Goal: Task Accomplishment & Management: Manage account settings

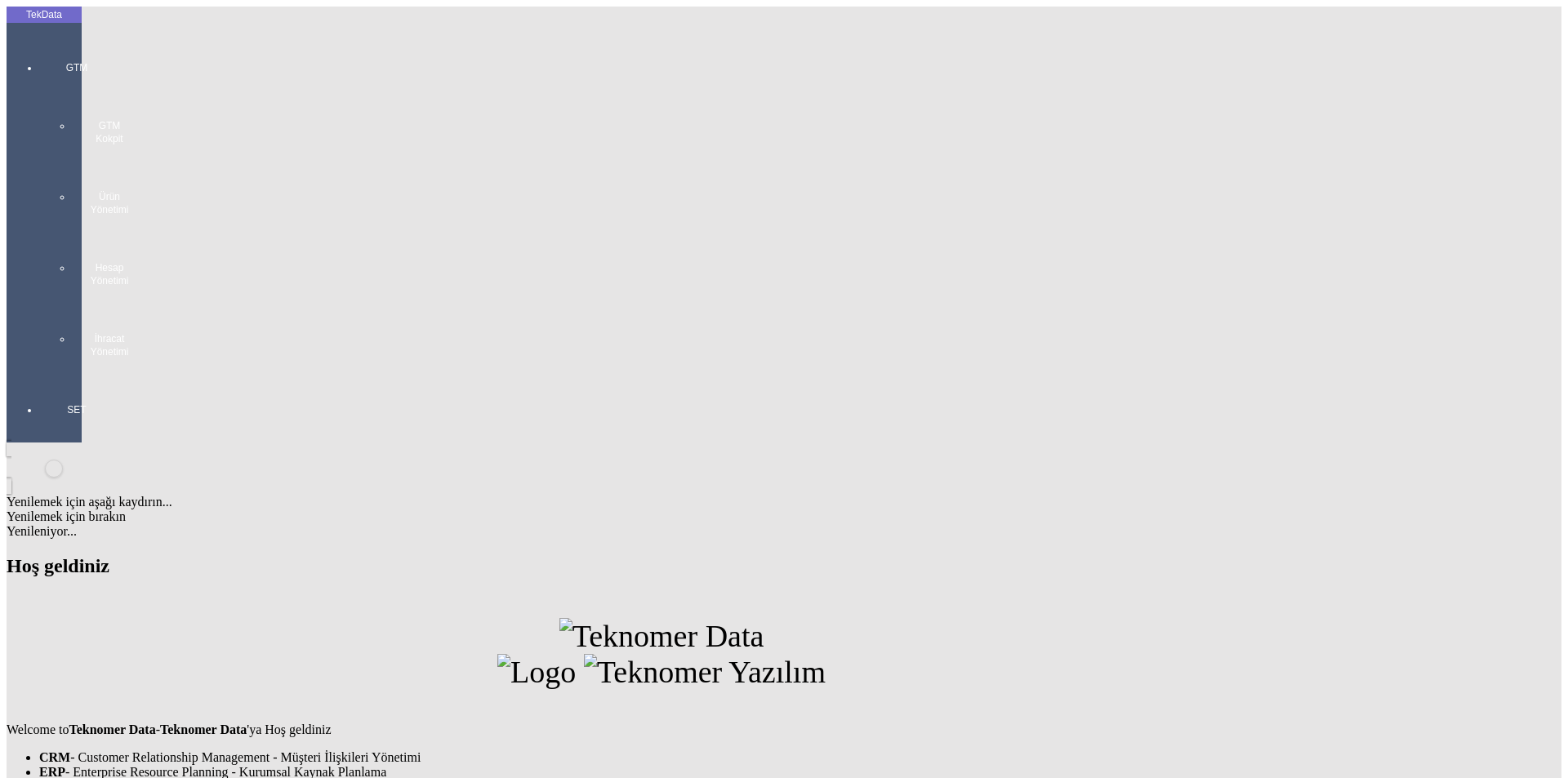
click at [65, 375] on div at bounding box center [77, 375] width 75 height 0
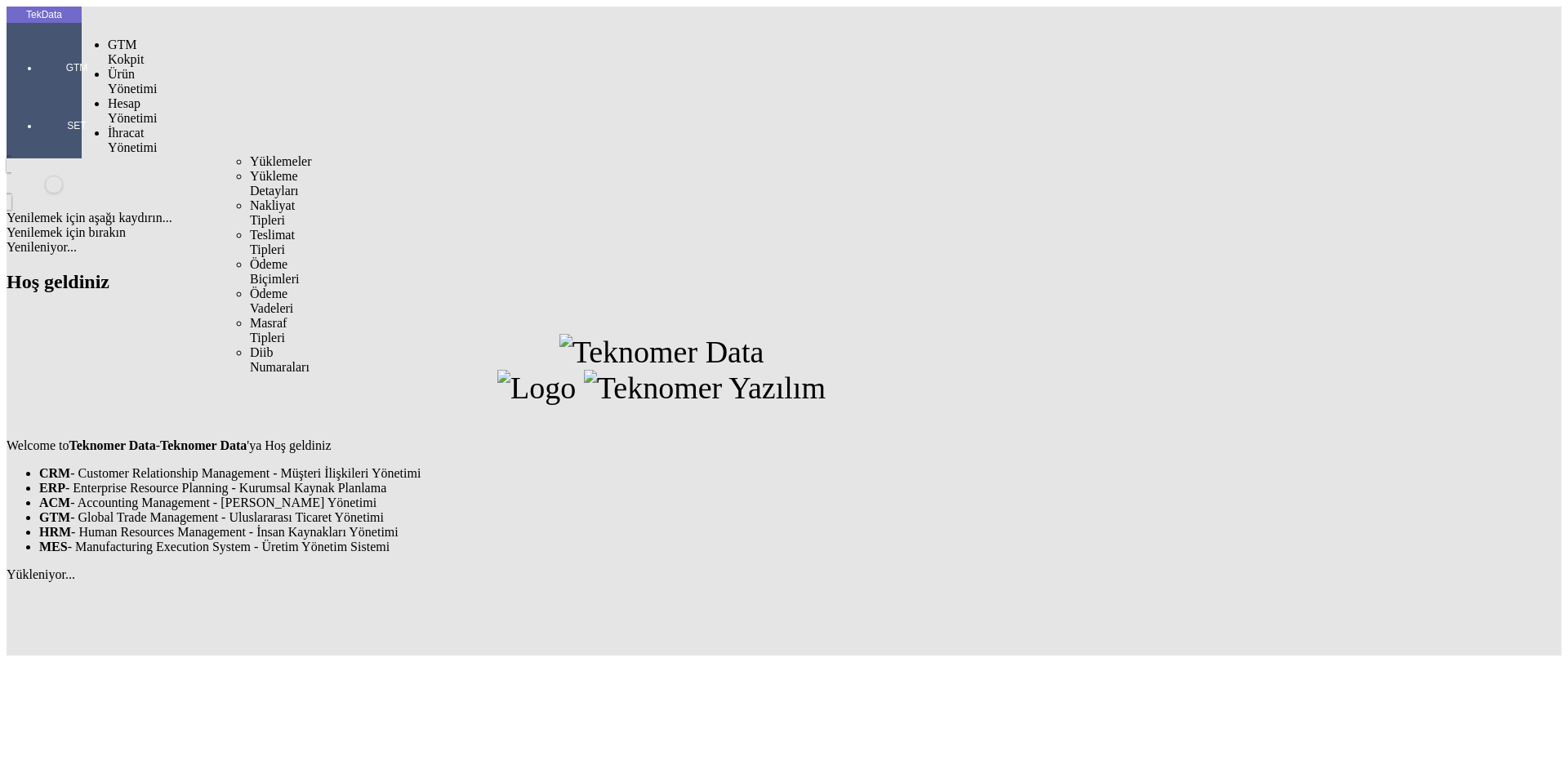
drag, startPoint x: 113, startPoint y: 97, endPoint x: 232, endPoint y: 92, distance: 119.1
click at [118, 125] on span "İhracat Yönetimi" at bounding box center [132, 139] width 49 height 29
click at [250, 154] on span "Yüklemeler" at bounding box center [280, 161] width 62 height 14
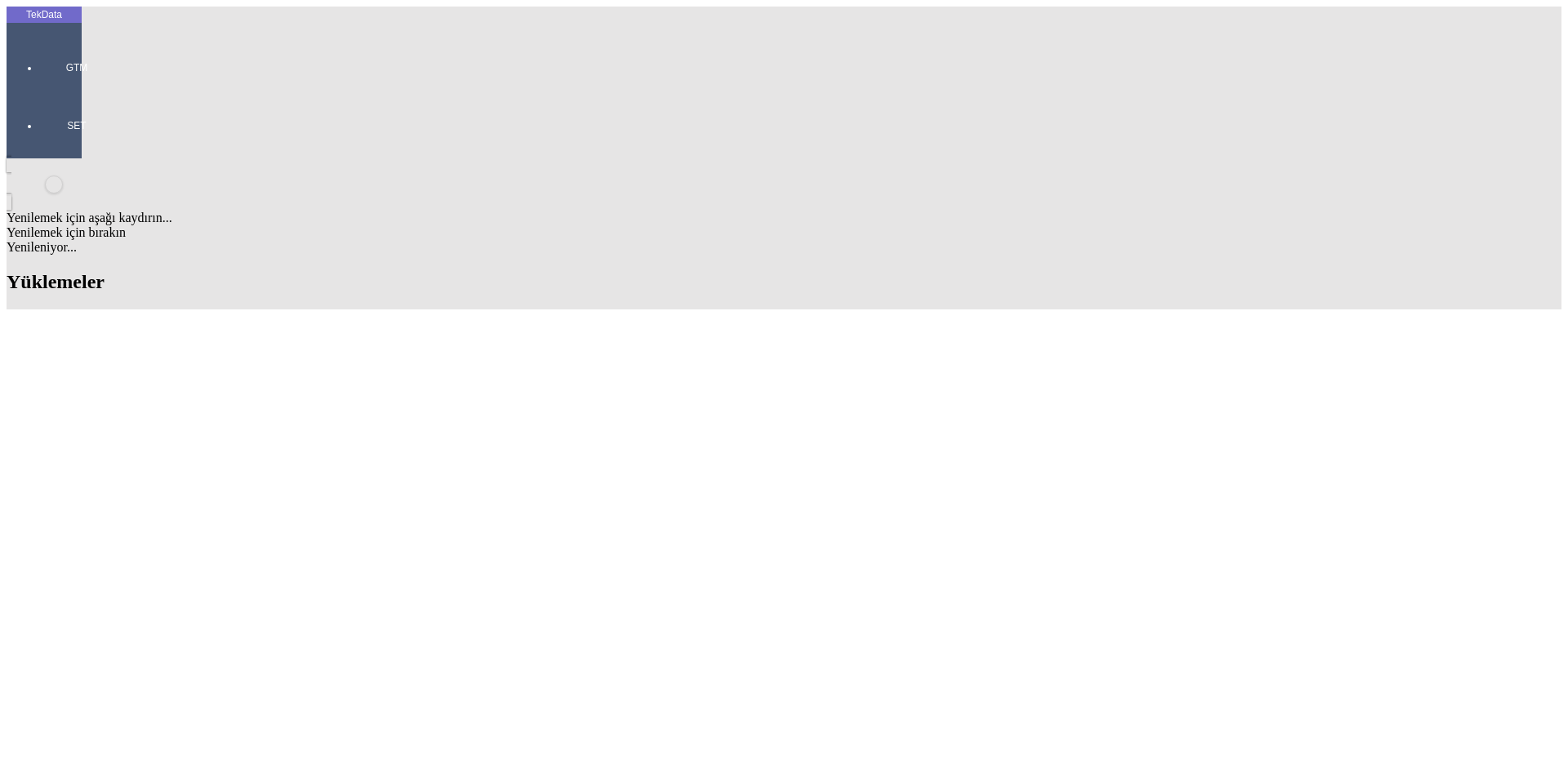
scroll to position [1122, 0]
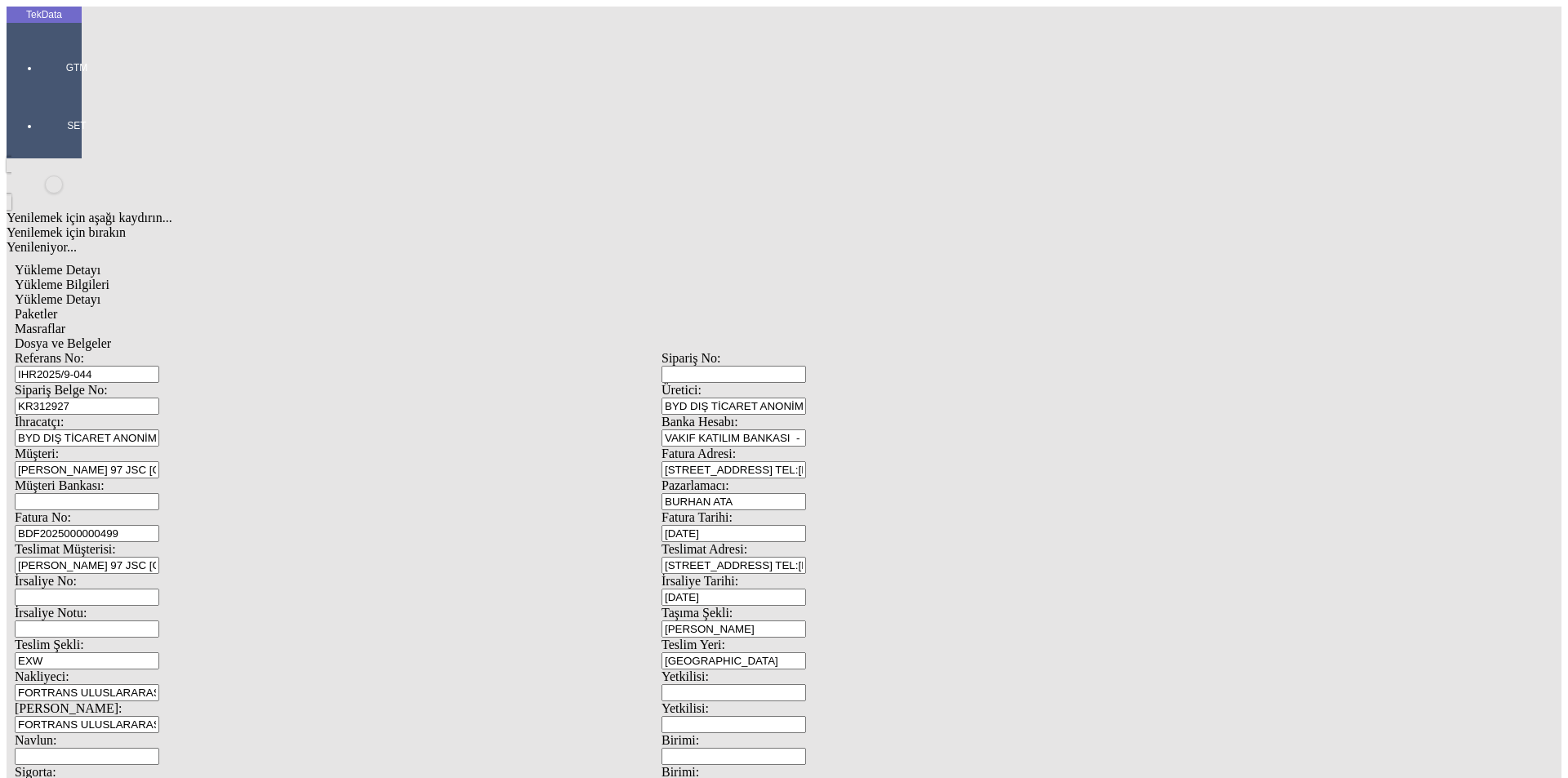
click at [100, 293] on span "Yükleme Detayı" at bounding box center [57, 300] width 85 height 14
drag, startPoint x: 225, startPoint y: 266, endPoint x: 131, endPoint y: 277, distance: 94.6
type input "0.61"
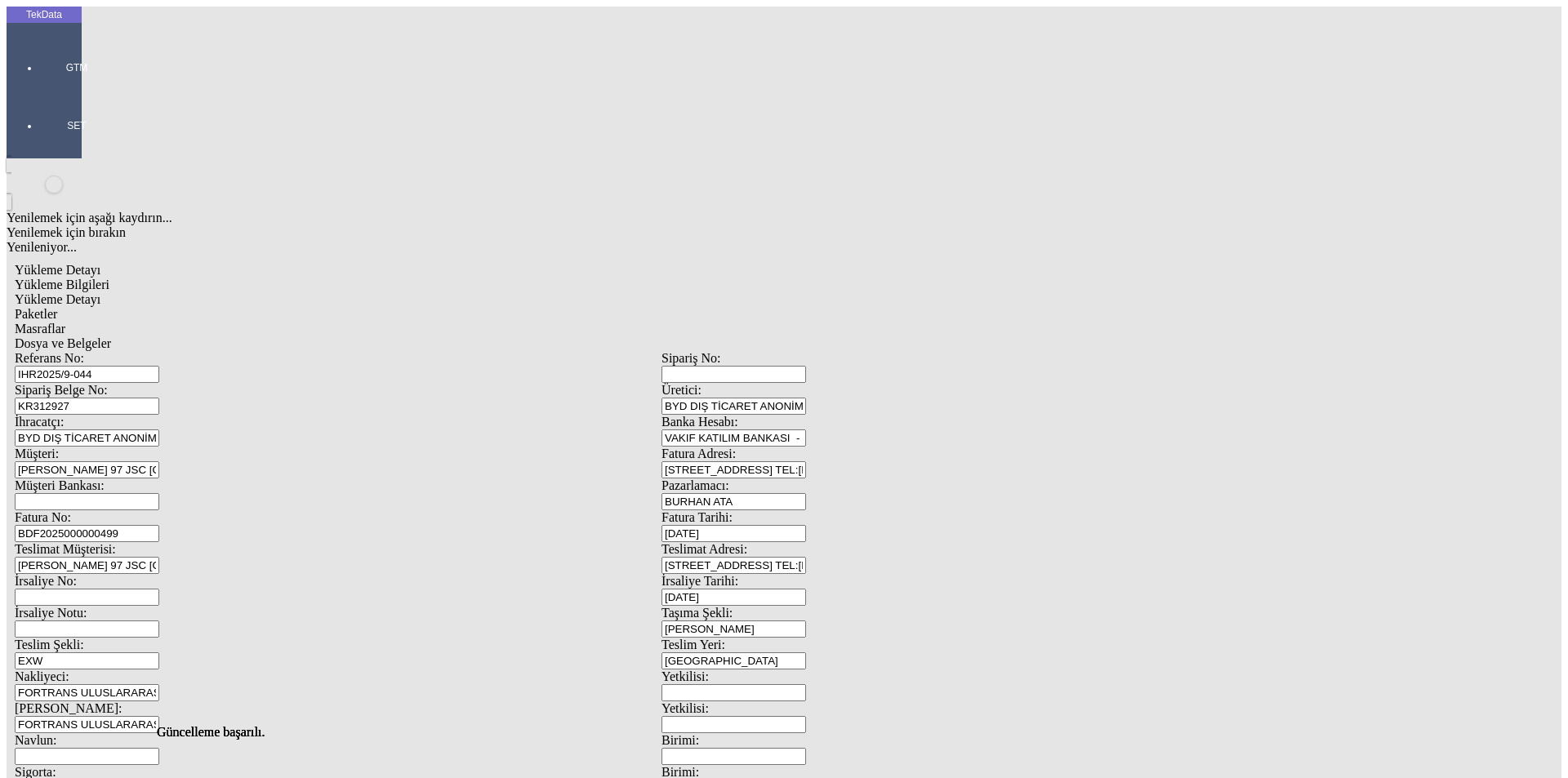
drag, startPoint x: 602, startPoint y: 340, endPoint x: 592, endPoint y: 335, distance: 11.2
click at [57, 307] on span "Paketler" at bounding box center [36, 314] width 43 height 14
click at [65, 321] on span "Masraflar" at bounding box center [40, 328] width 51 height 14
click at [111, 336] on span "Dosya ve Belgeler" at bounding box center [63, 343] width 97 height 14
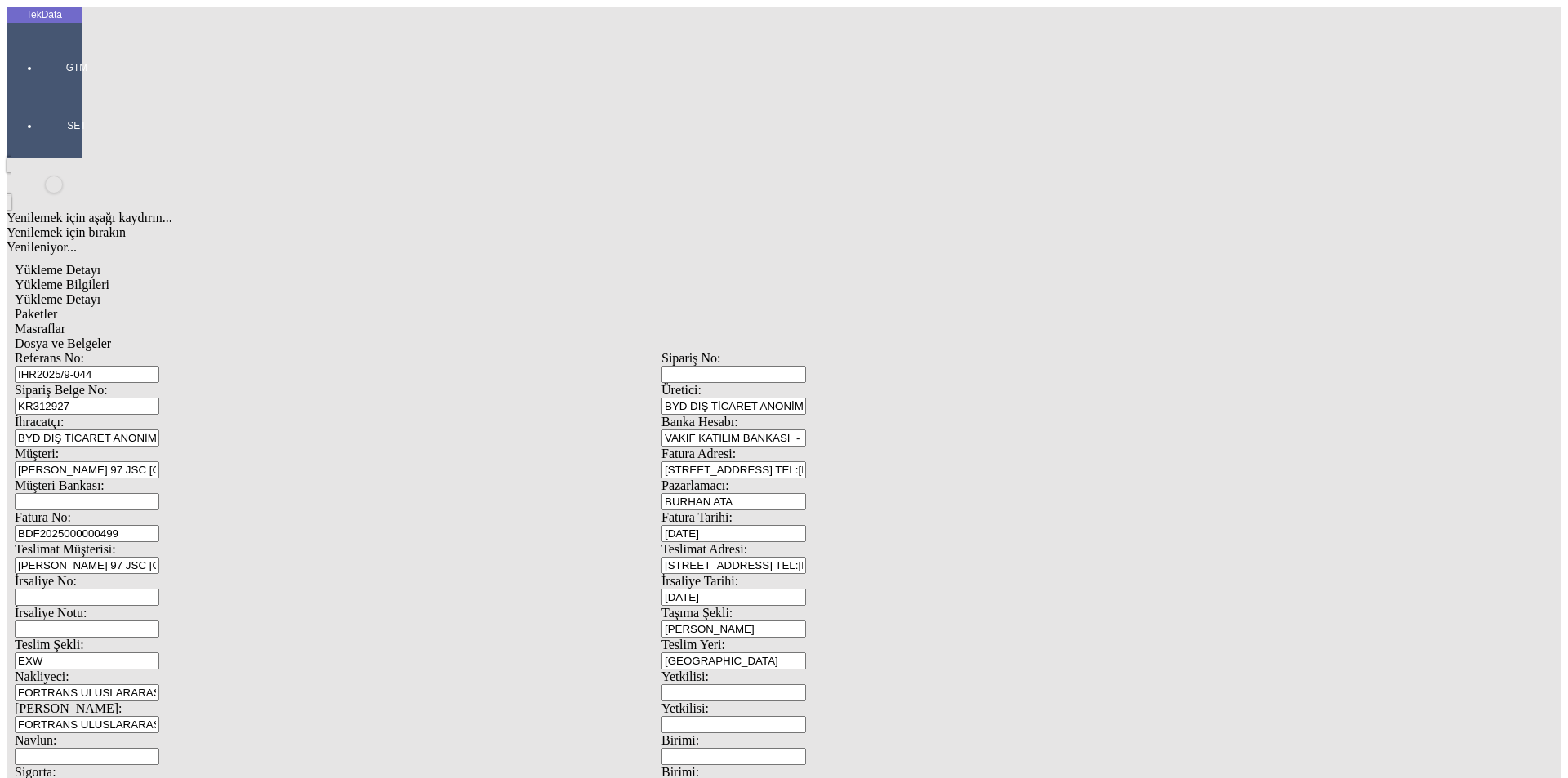
click at [111, 336] on span "Dosya ve Belgeler" at bounding box center [63, 343] width 97 height 14
